Goal: Task Accomplishment & Management: Manage account settings

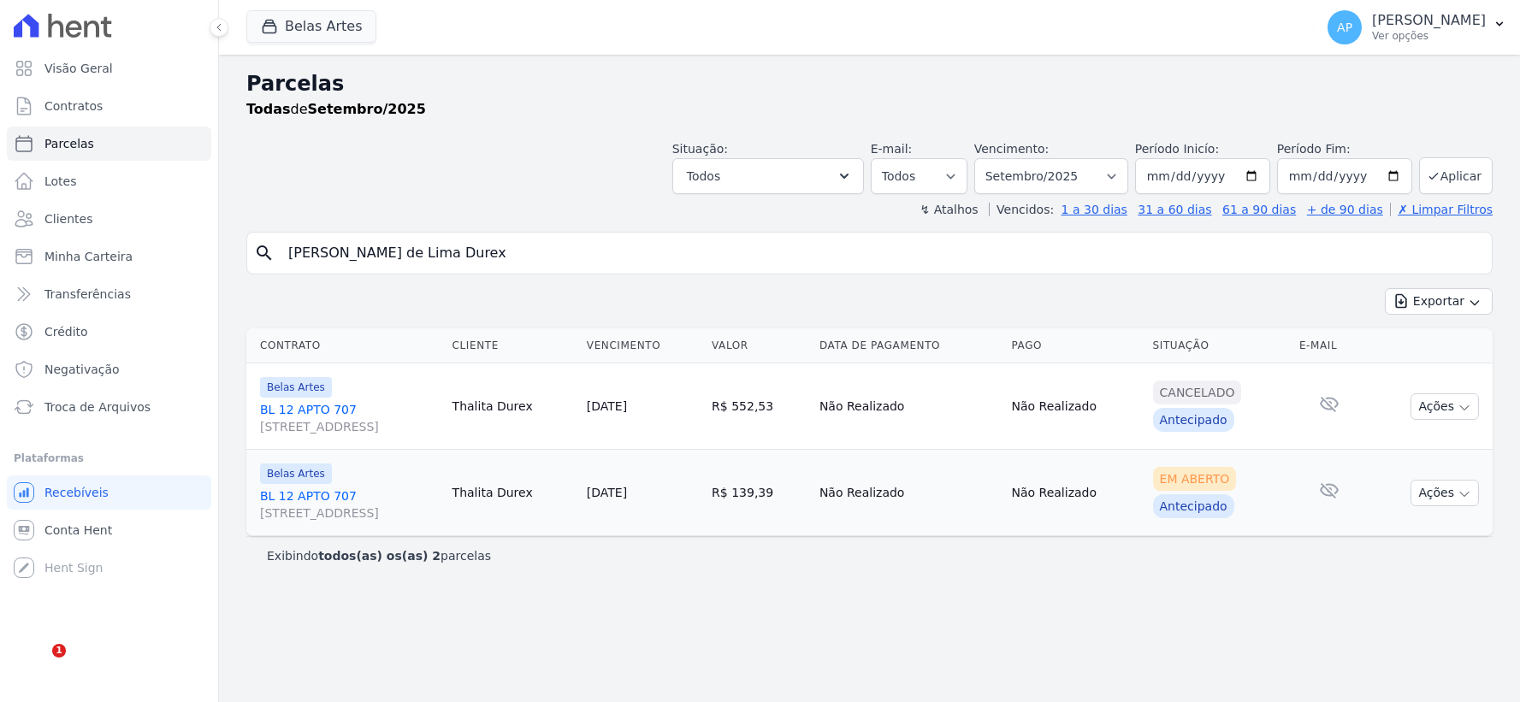
select select
select select "07/2025"
click at [999, 158] on select "[GEOGRAPHIC_DATA] por período ──────── Todos os meses Setembro/2022 Outubro/202…" at bounding box center [1051, 176] width 154 height 36
select select
drag, startPoint x: 0, startPoint y: 0, endPoint x: 241, endPoint y: 269, distance: 361.0
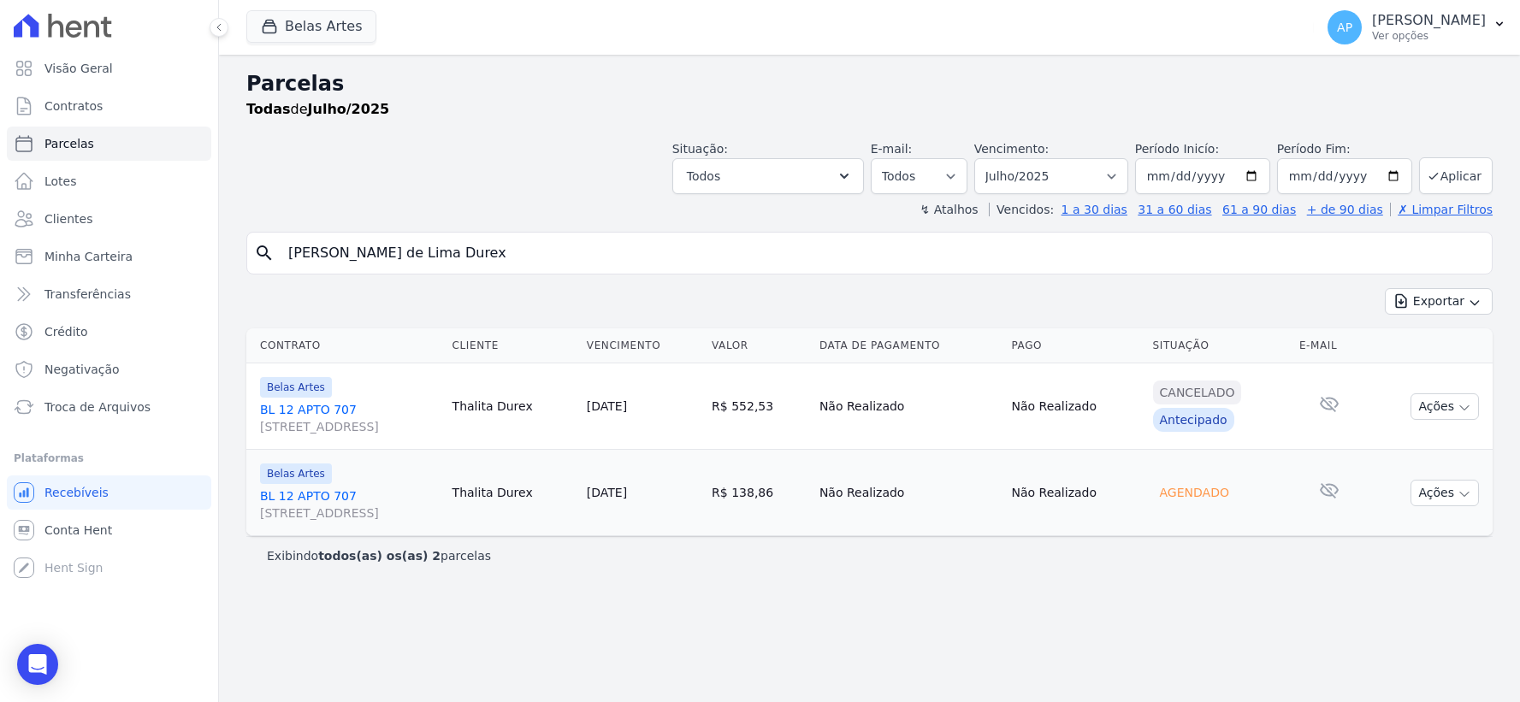
click at [0, 269] on div "Visão Geral Contratos Parcelas Lotes Clientes Minha Carteira Transferências Cré…" at bounding box center [760, 351] width 1520 height 702
type input "[PERSON_NAME] [PERSON_NAME]"
select select
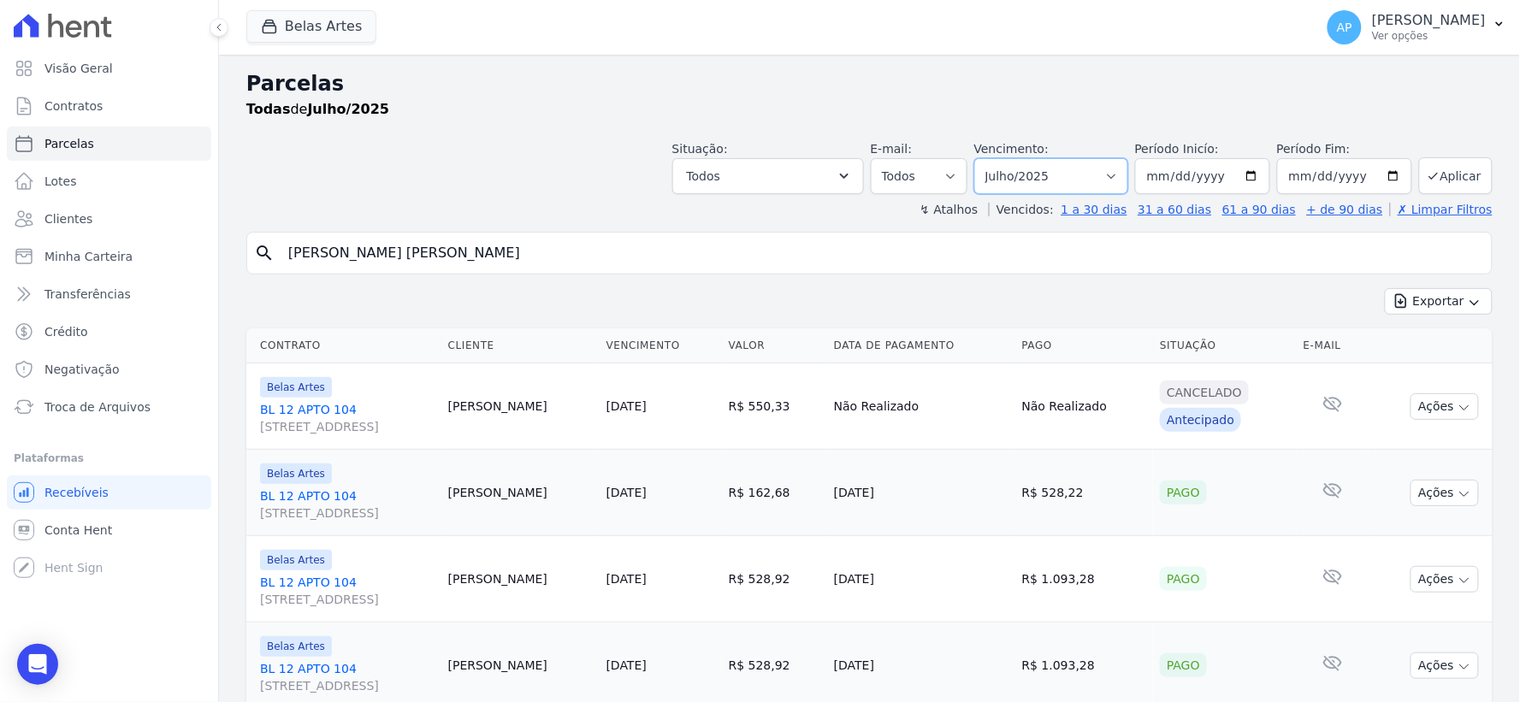
click at [1097, 171] on select "Filtrar por período ──────── Todos os meses Setembro/2022 Outubro/2022 Novembro…" at bounding box center [1051, 176] width 154 height 36
select select "08/2025"
click at [985, 158] on select "Filtrar por período ──────── Todos os meses Setembro/2022 Outubro/2022 Novembro…" at bounding box center [1051, 176] width 154 height 36
select select
click at [1007, 176] on select "[GEOGRAPHIC_DATA] por período ──────── Todos os meses Setembro/2022 Outubro/202…" at bounding box center [1051, 176] width 154 height 36
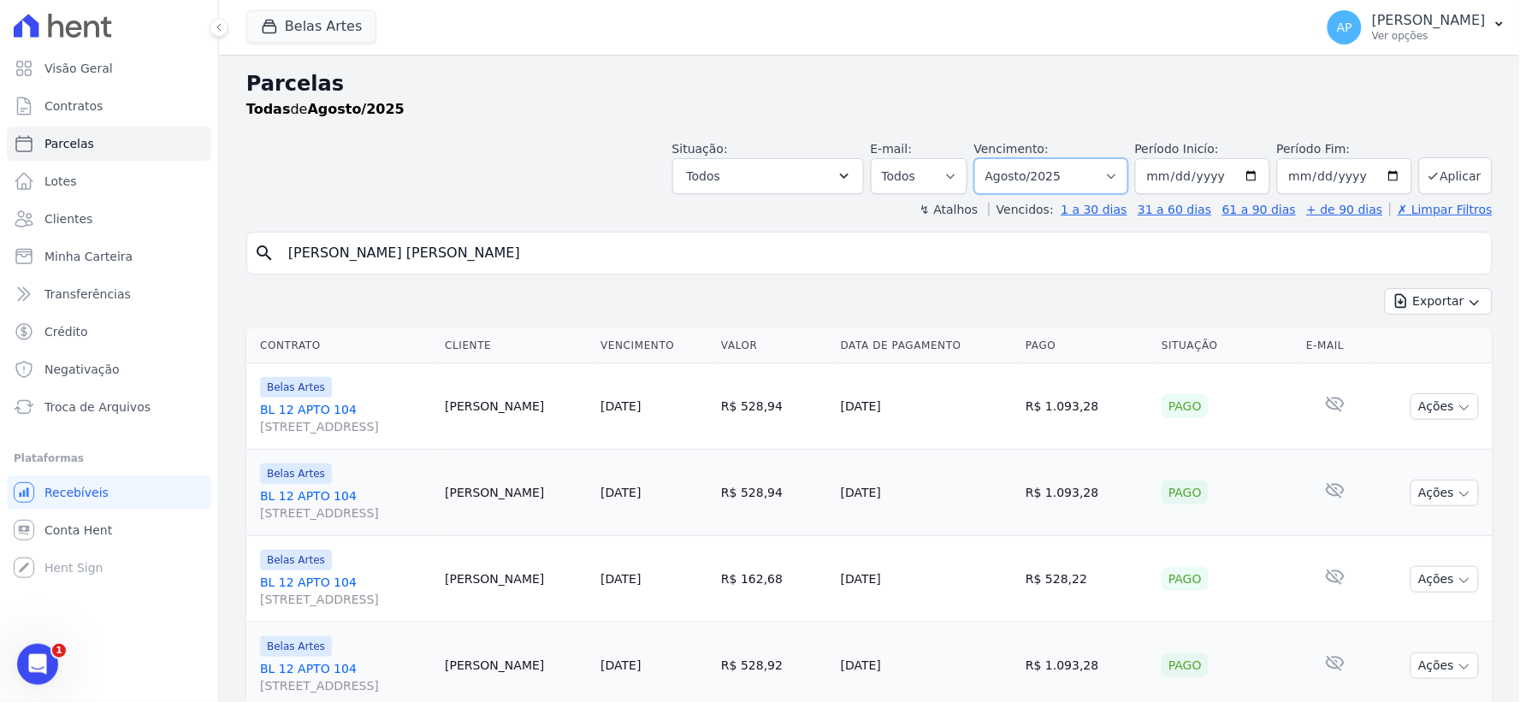
select select "09/2025"
click at [985, 158] on select "[GEOGRAPHIC_DATA] por período ──────── Todos os meses Setembro/2022 Outubro/202…" at bounding box center [1051, 176] width 154 height 36
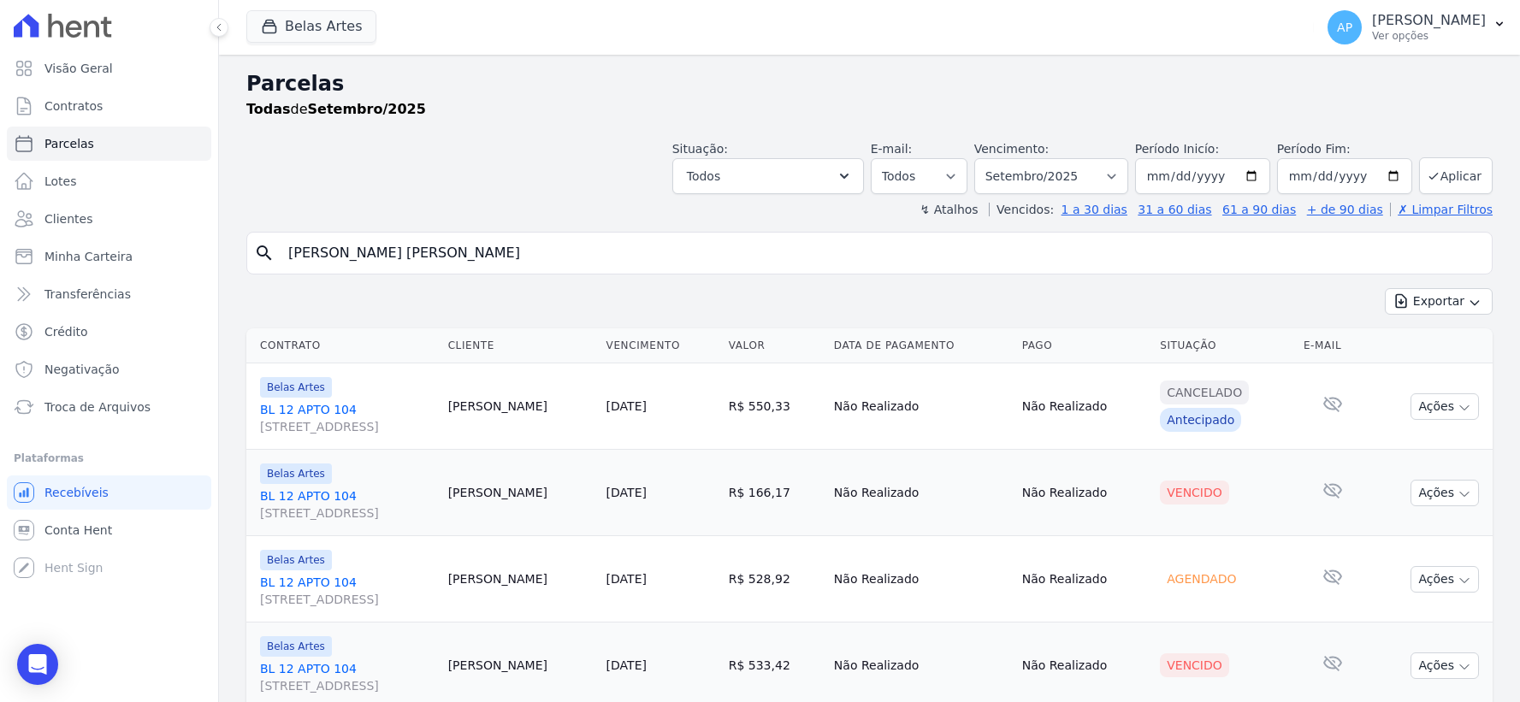
select select
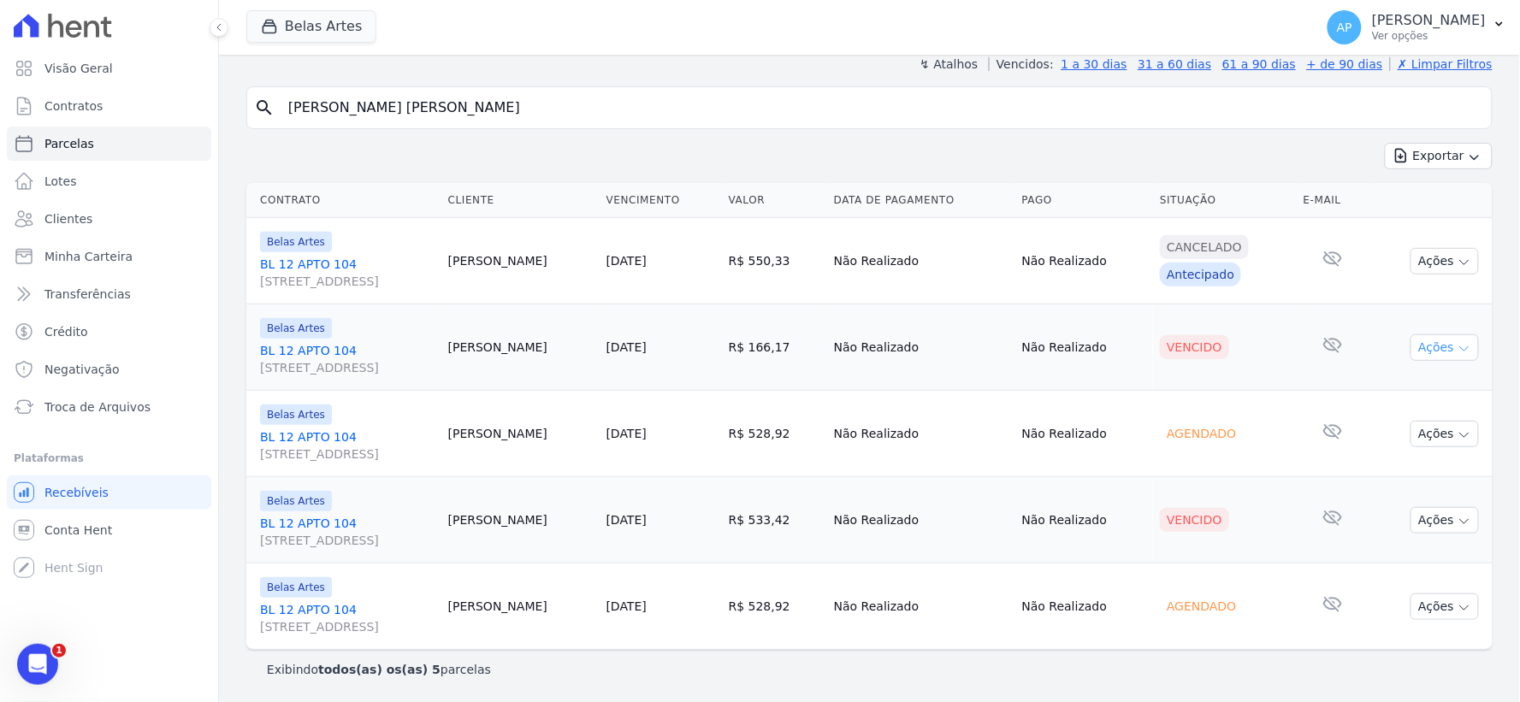
click at [1433, 346] on button "Ações" at bounding box center [1445, 347] width 68 height 27
click at [1408, 387] on link "Ver boleto" at bounding box center [1438, 387] width 164 height 32
click at [1297, 551] on td "Nenhum e-mail lido" at bounding box center [1333, 520] width 72 height 86
click at [1423, 529] on button "Ações" at bounding box center [1445, 520] width 68 height 27
click at [1370, 561] on link "Ver boleto" at bounding box center [1438, 559] width 164 height 32
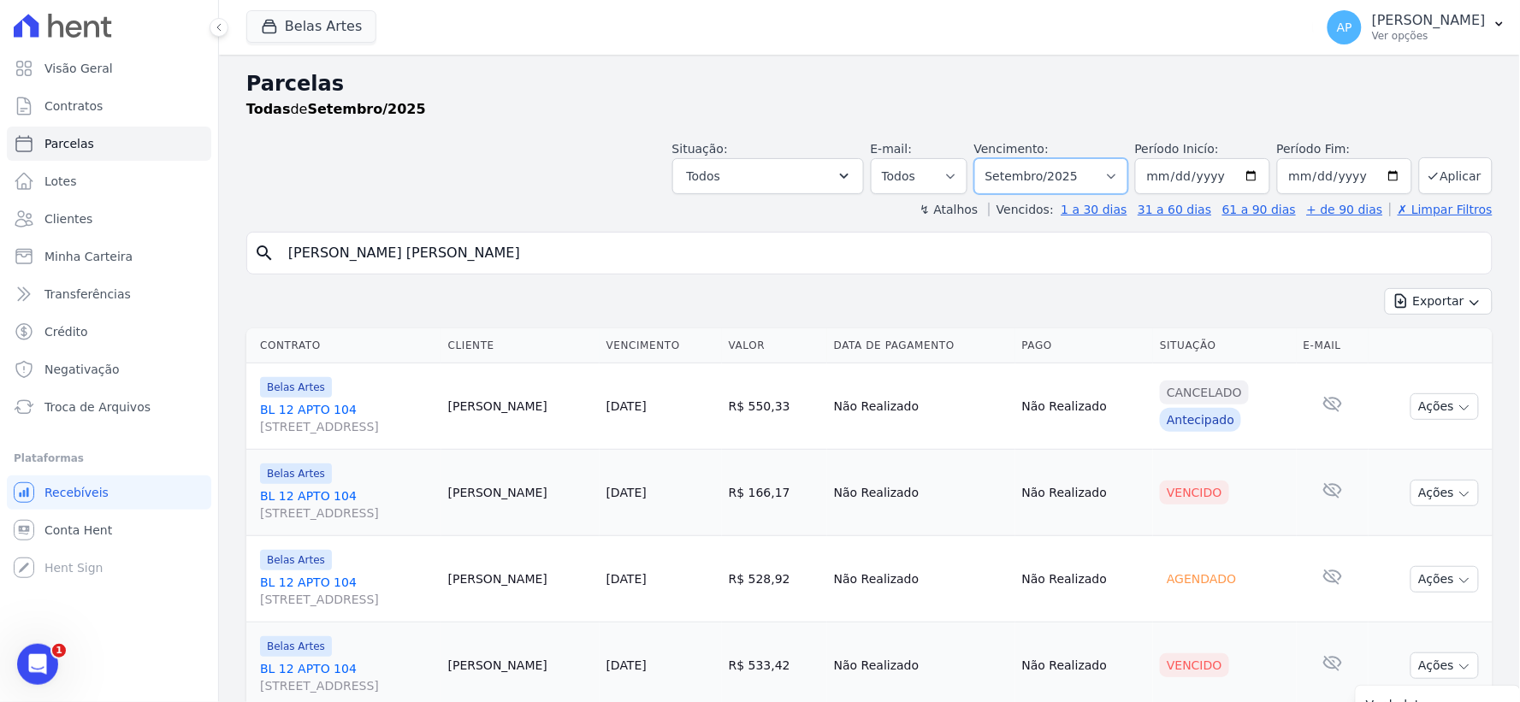
click at [1091, 176] on select "Filtrar por período ──────── Todos os meses Setembro/2022 Outubro/2022 Novembro…" at bounding box center [1051, 176] width 154 height 36
select select "08/2025"
click at [985, 158] on select "Filtrar por período ──────── Todos os meses Setembro/2022 Outubro/2022 Novembro…" at bounding box center [1051, 176] width 154 height 36
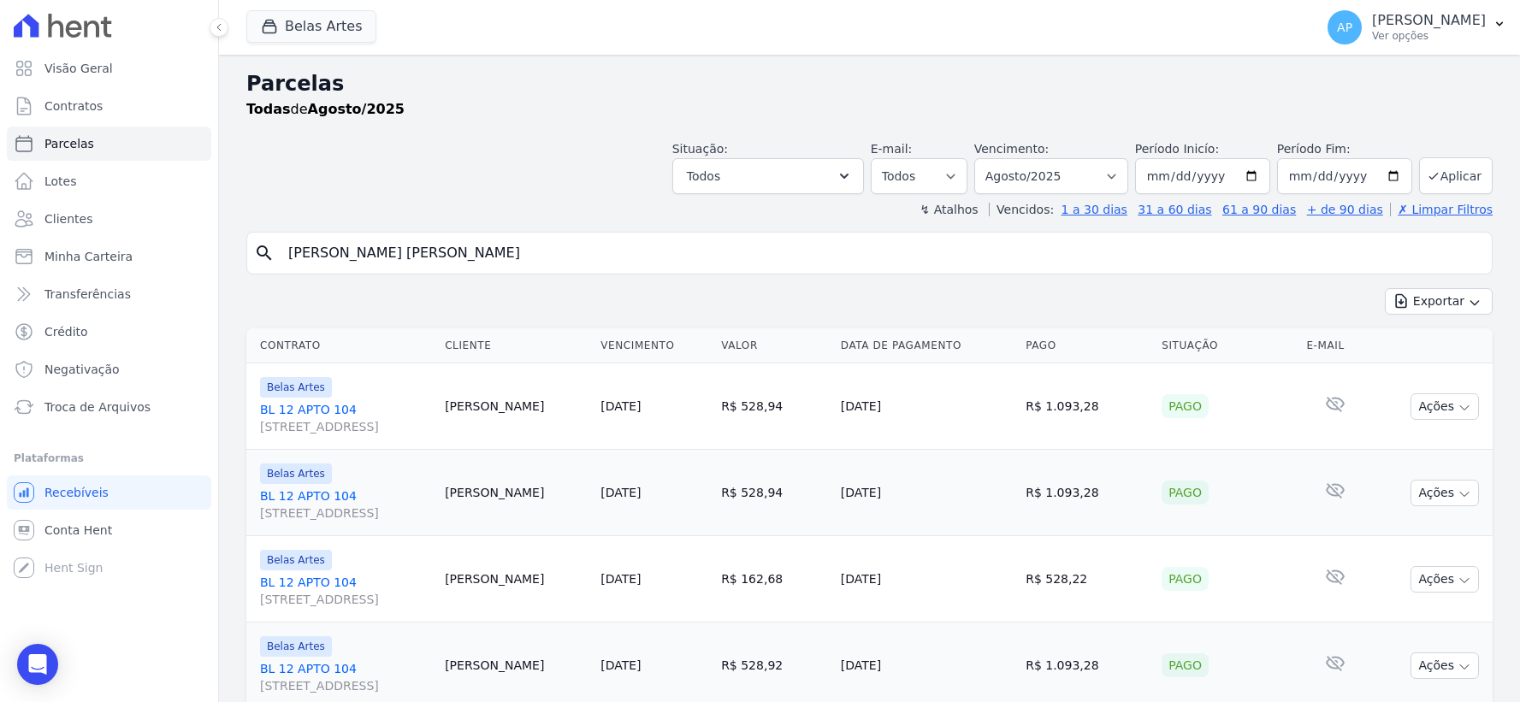
select select
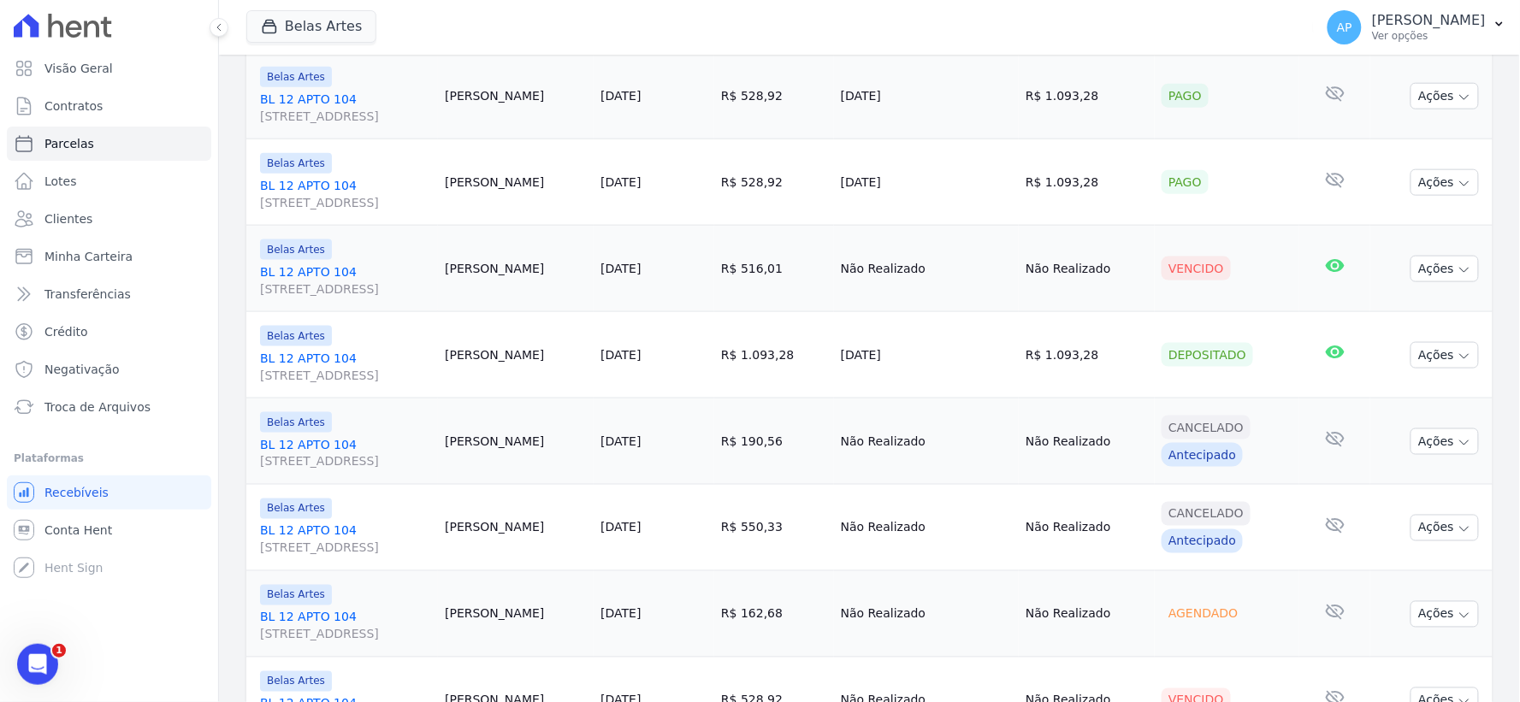
scroll to position [838, 0]
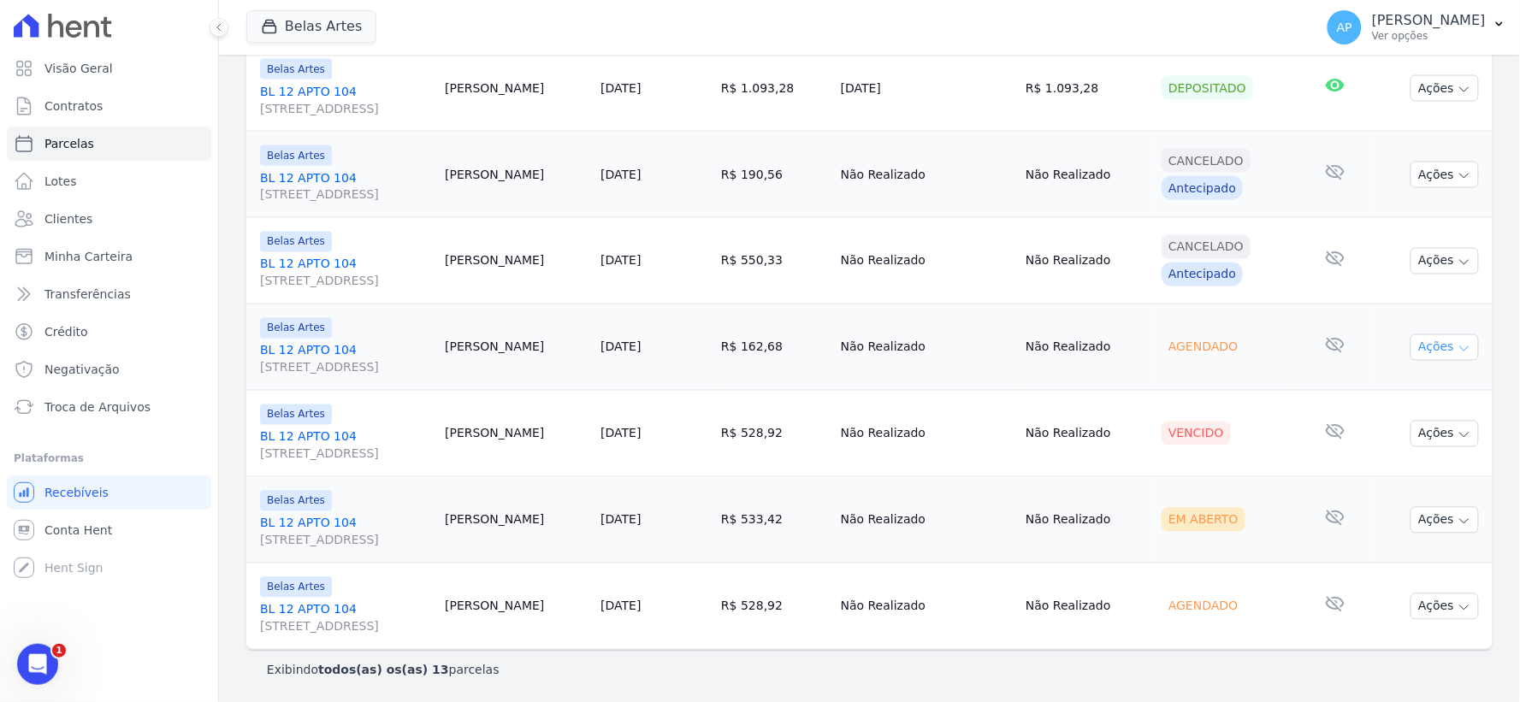
click at [1411, 346] on button "Ações" at bounding box center [1445, 347] width 68 height 27
click at [288, 346] on link "BL 12 APTO 104 Rua 16, 1144, Fortaleza" at bounding box center [345, 359] width 171 height 34
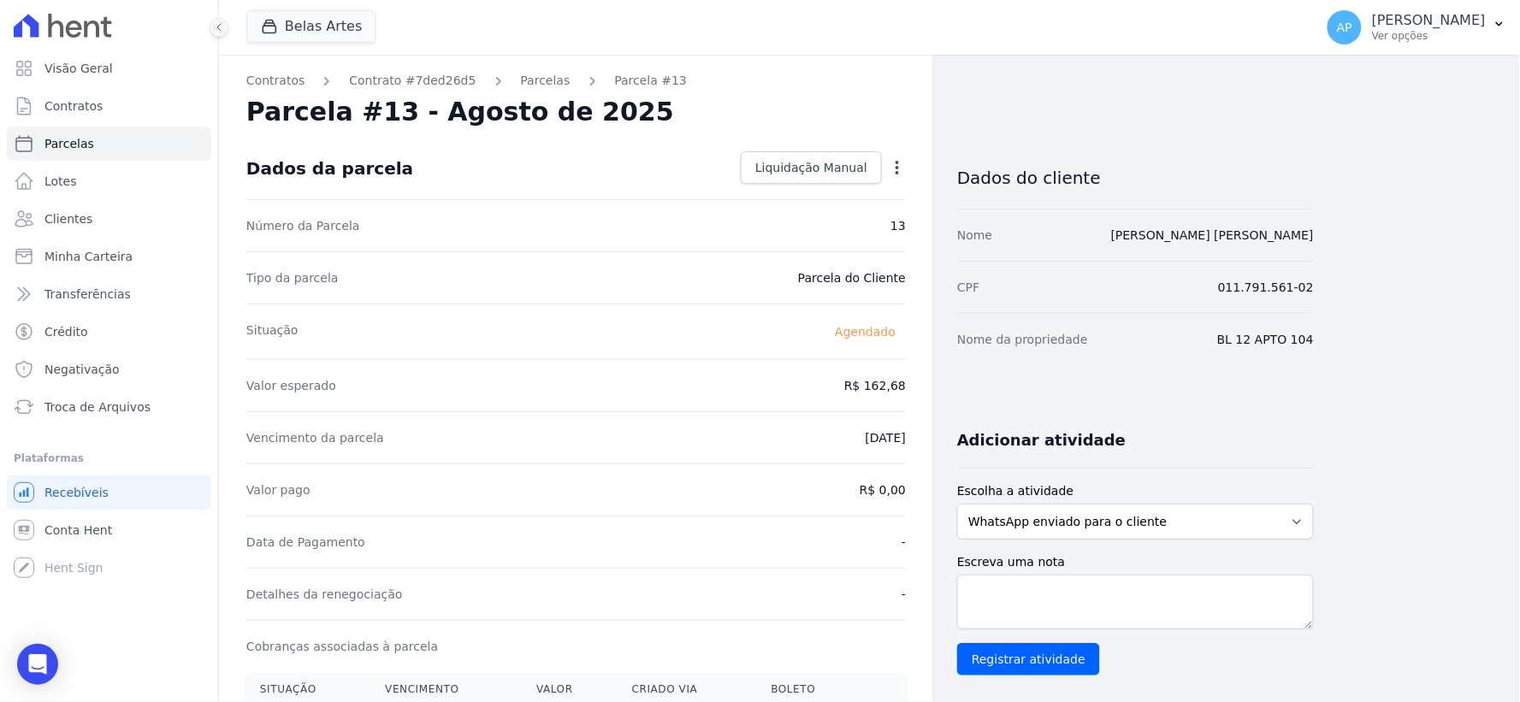
click at [892, 164] on icon "button" at bounding box center [897, 167] width 17 height 17
click at [813, 223] on link "Antecipar" at bounding box center [823, 221] width 151 height 31
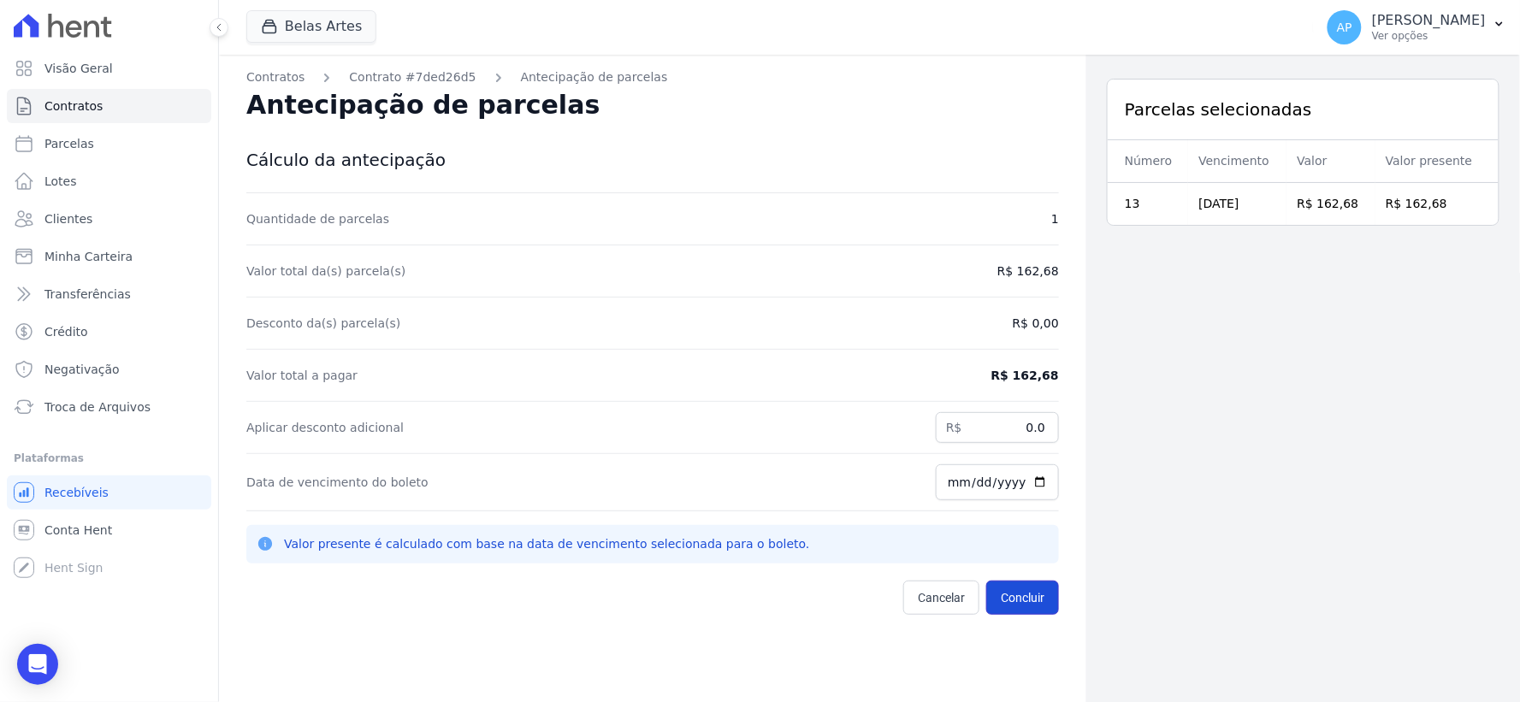
click at [1006, 596] on button "Concluir" at bounding box center [1022, 598] width 73 height 34
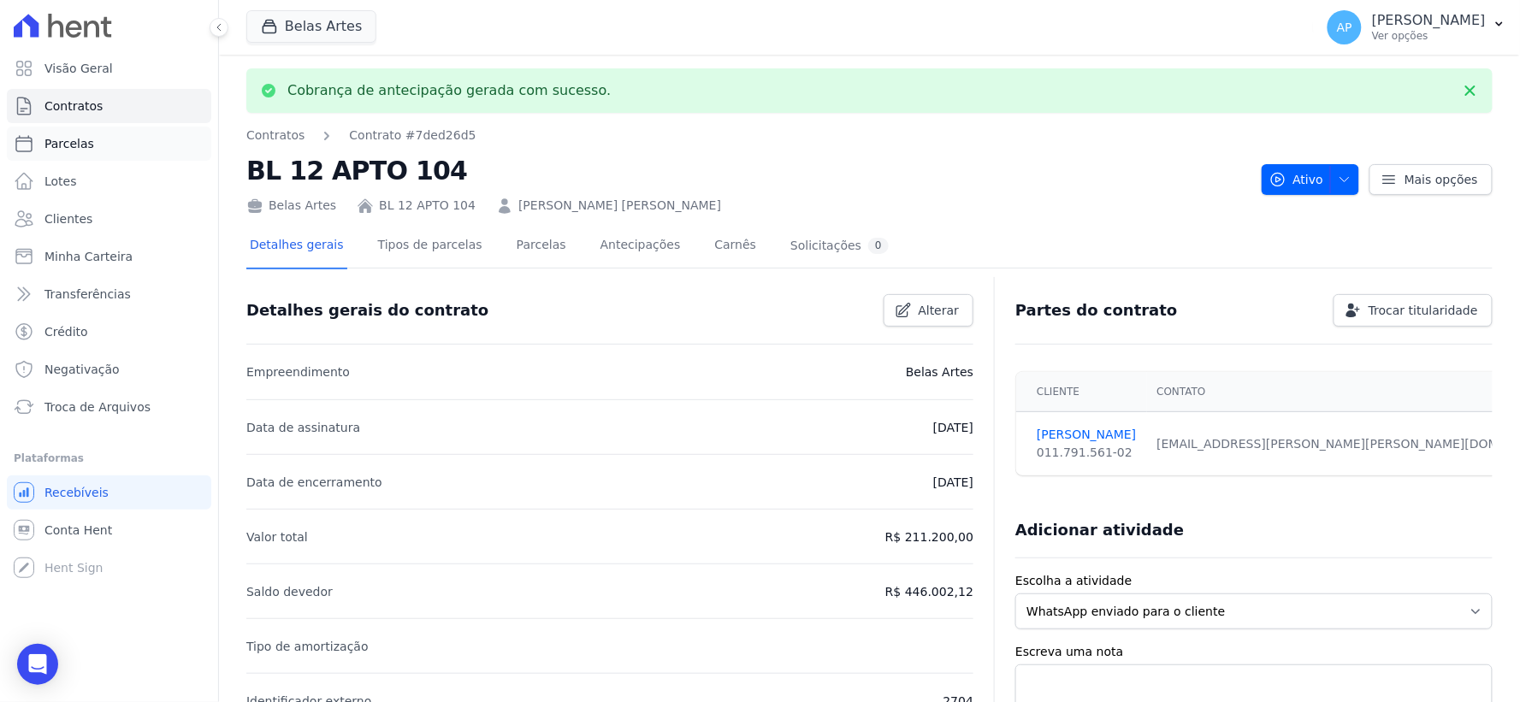
click at [62, 155] on link "Parcelas" at bounding box center [109, 144] width 204 height 34
select select
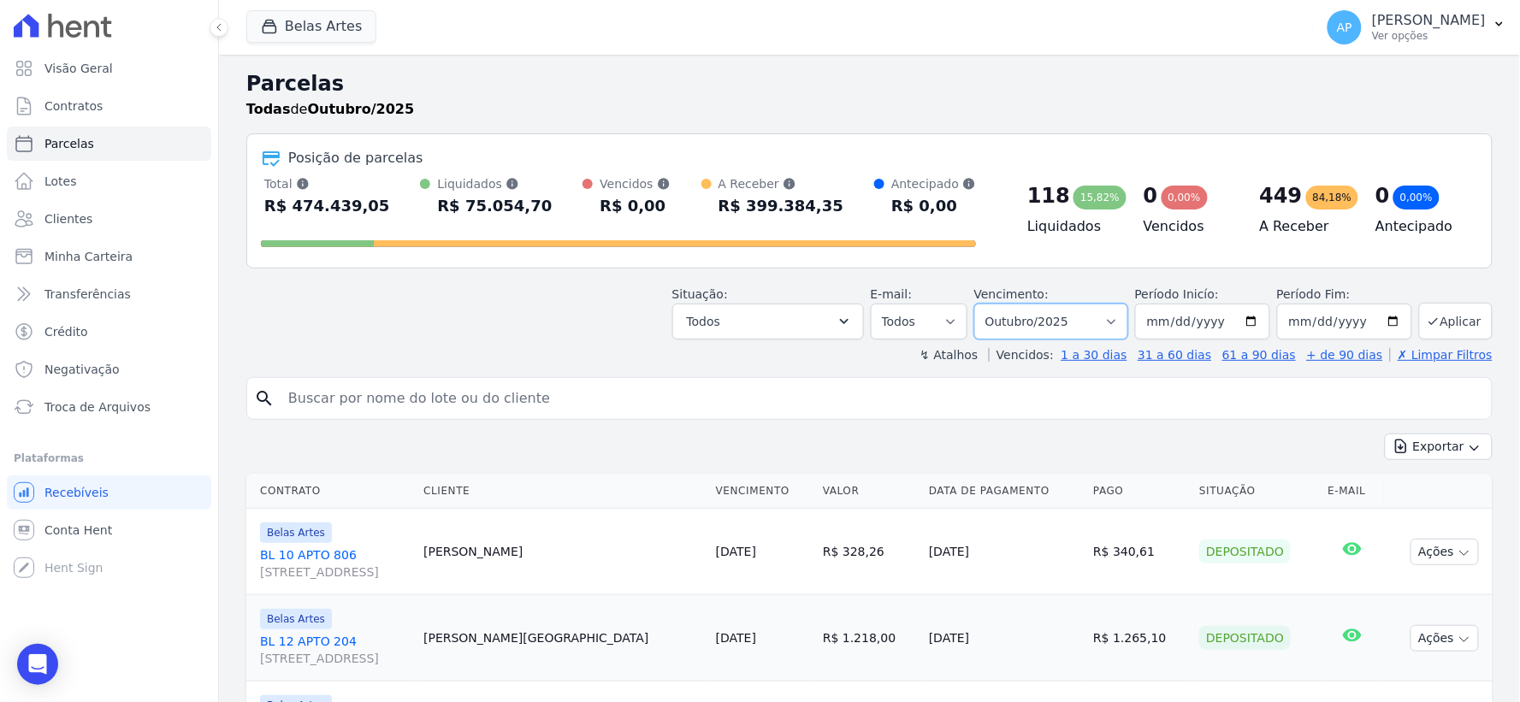
drag, startPoint x: 1078, startPoint y: 322, endPoint x: 1068, endPoint y: 331, distance: 13.9
click at [1078, 322] on select "Filtrar por período ──────── Todos os meses Setembro/2022 Outubro/2022 Novembro…" at bounding box center [1051, 322] width 154 height 36
select select "08/2025"
click at [985, 304] on select "Filtrar por período ──────── Todos os meses Setembro/2022 Outubro/2022 Novembro…" at bounding box center [1051, 322] width 154 height 36
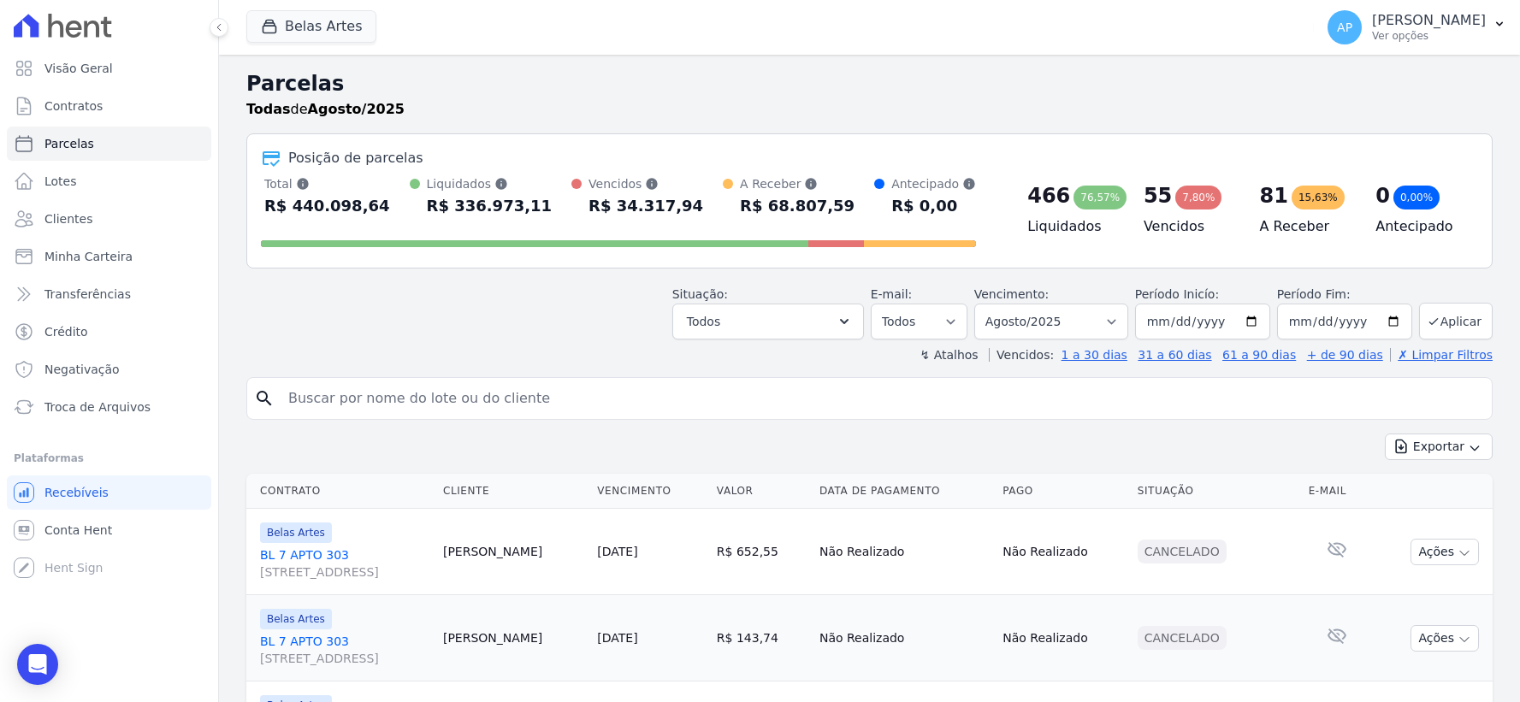
select select
type input "[PERSON_NAME] [PERSON_NAME]"
select select
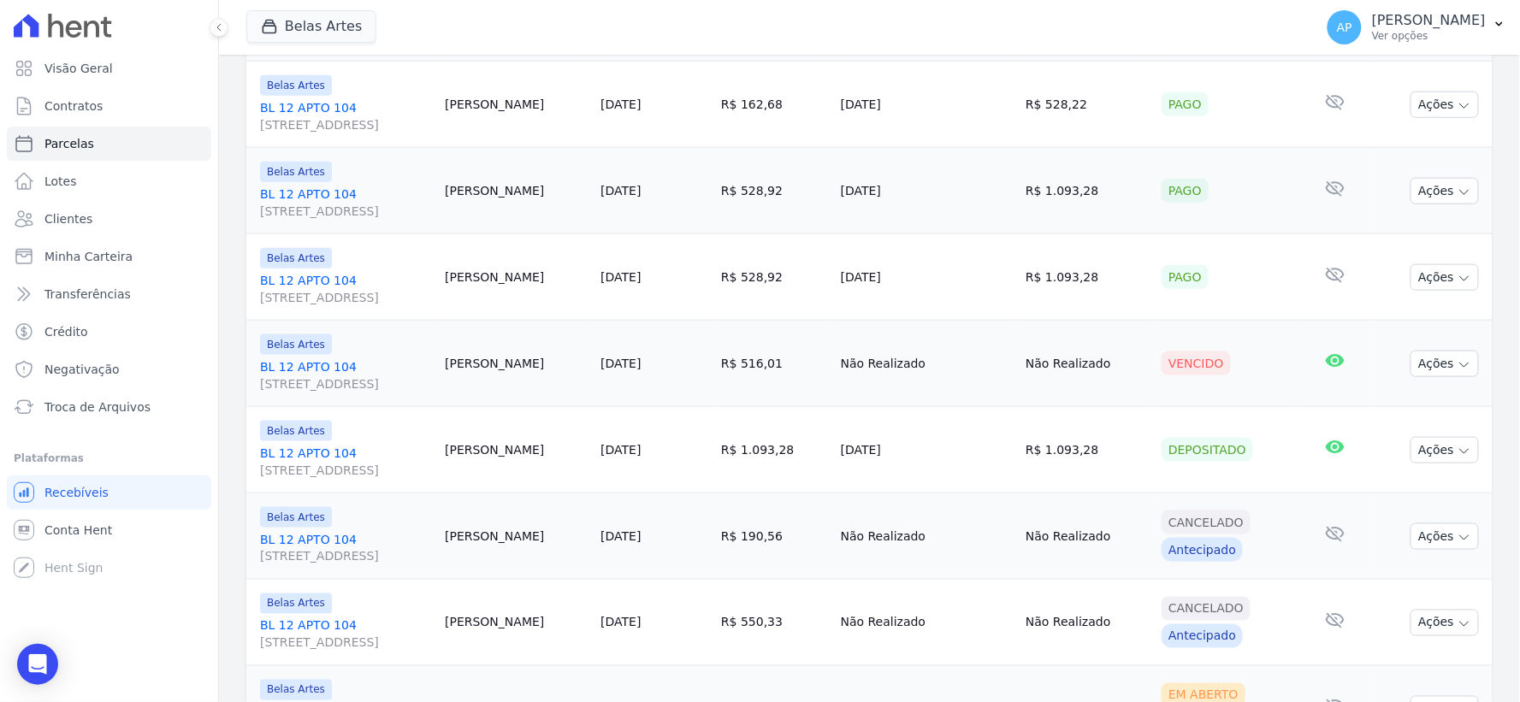
scroll to position [760, 0]
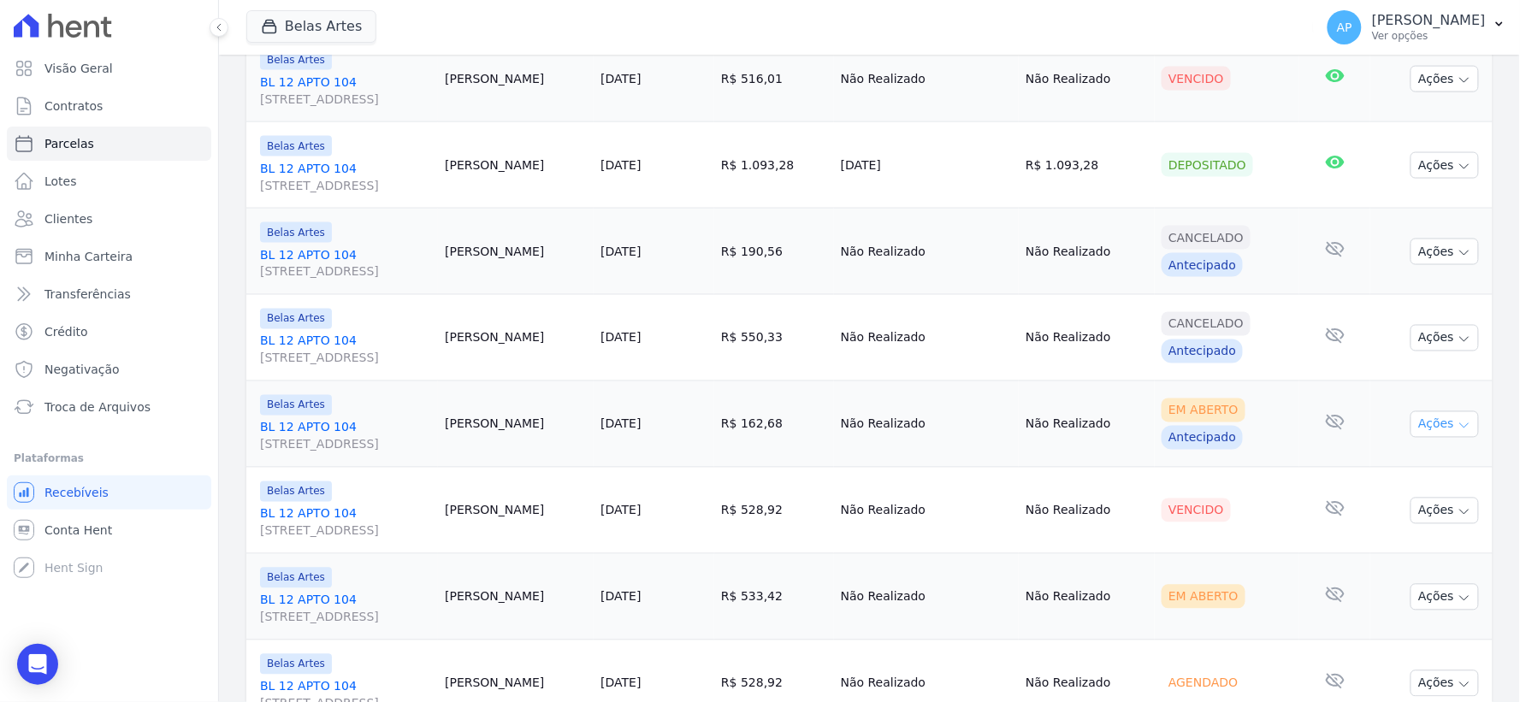
click at [1464, 429] on button "Ações" at bounding box center [1445, 424] width 68 height 27
click at [1416, 460] on link "Ver boleto" at bounding box center [1438, 464] width 164 height 32
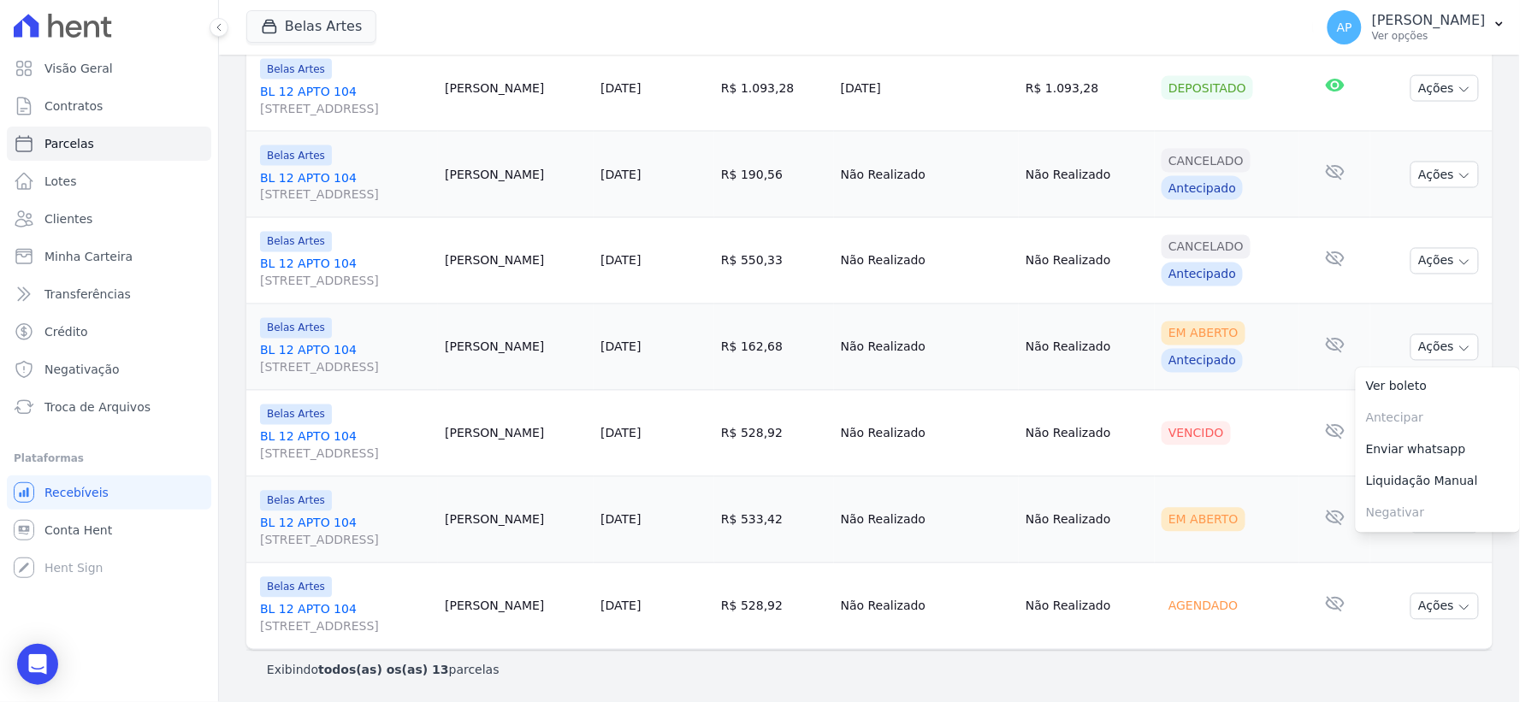
click at [1238, 454] on td "Vencido" at bounding box center [1227, 434] width 145 height 86
click at [1424, 434] on button "Ações" at bounding box center [1445, 434] width 68 height 27
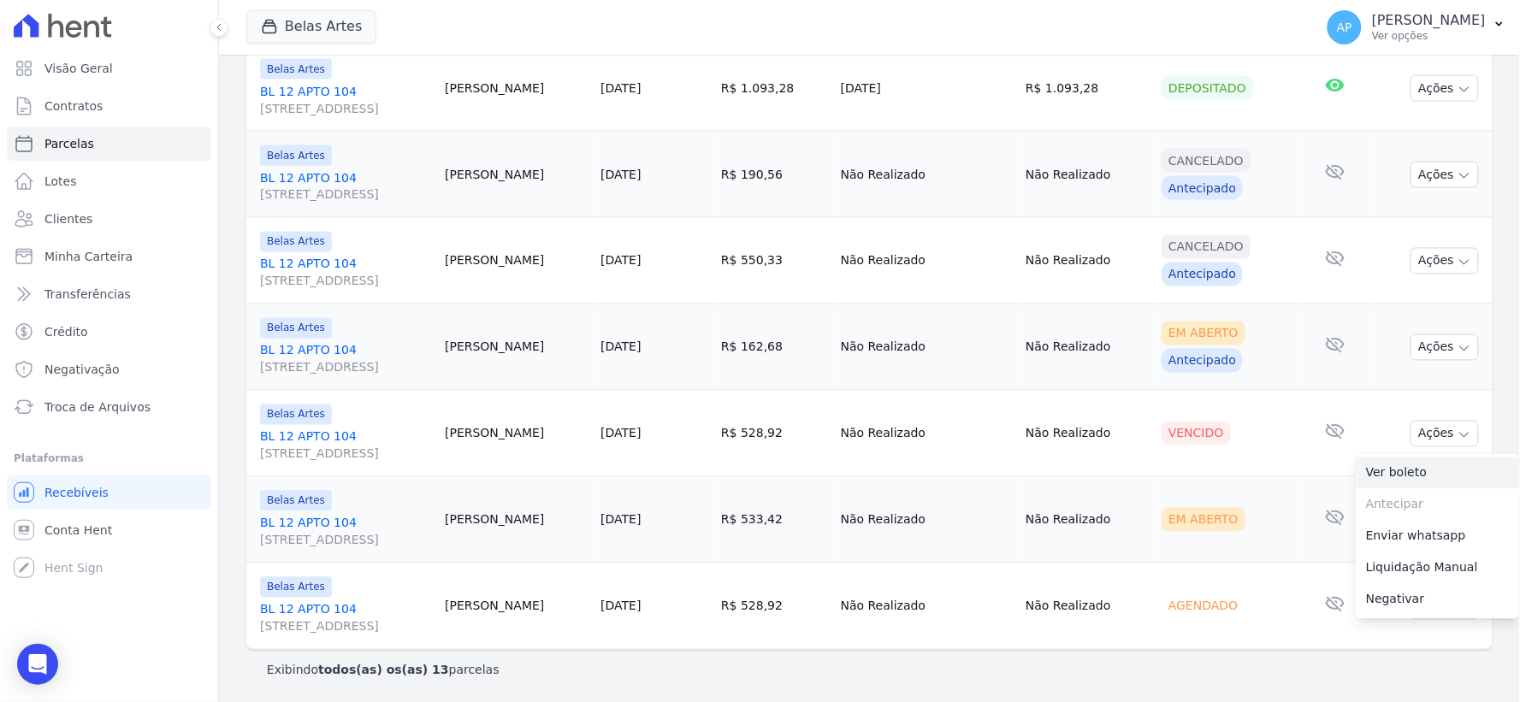
click at [1380, 465] on link "Ver boleto" at bounding box center [1438, 474] width 164 height 32
